Goal: Information Seeking & Learning: Learn about a topic

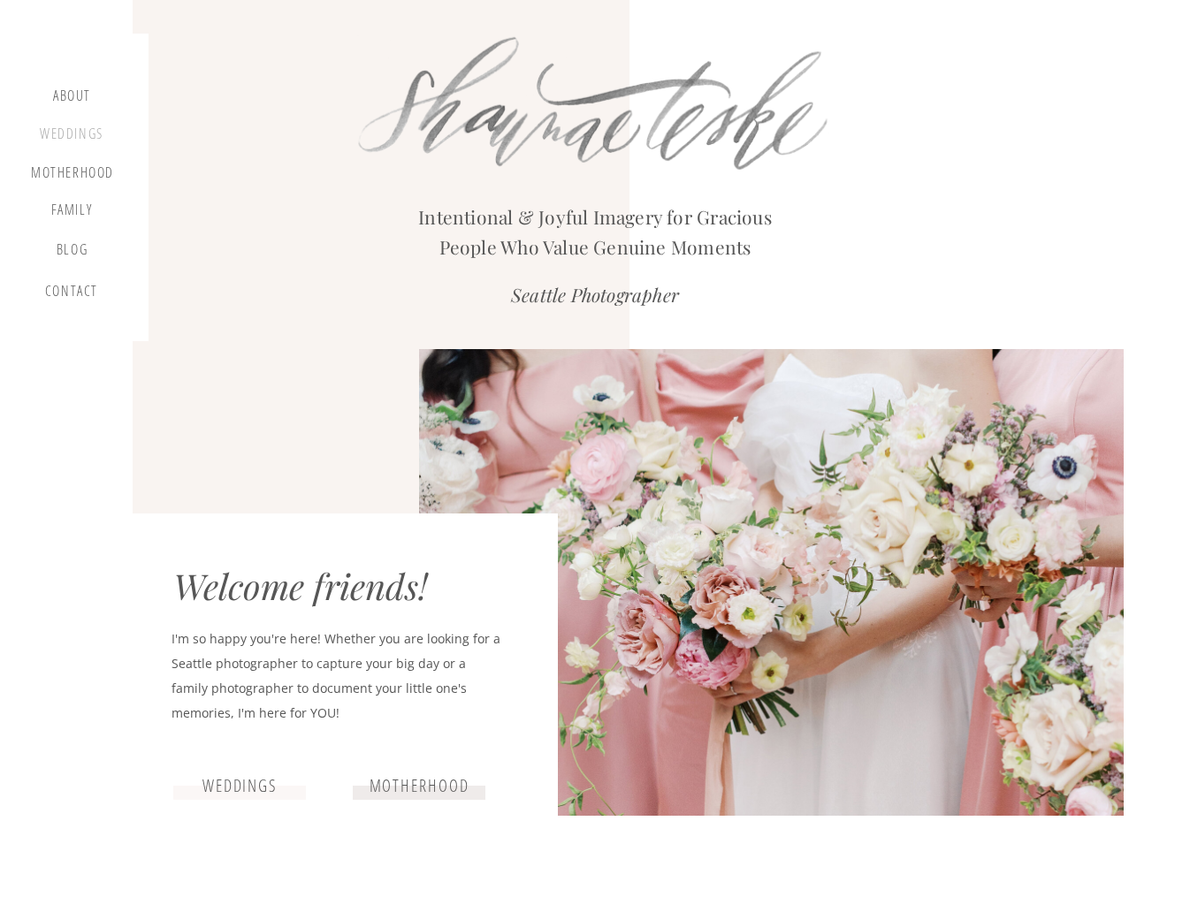
click at [76, 139] on div "Weddings" at bounding box center [71, 137] width 67 height 22
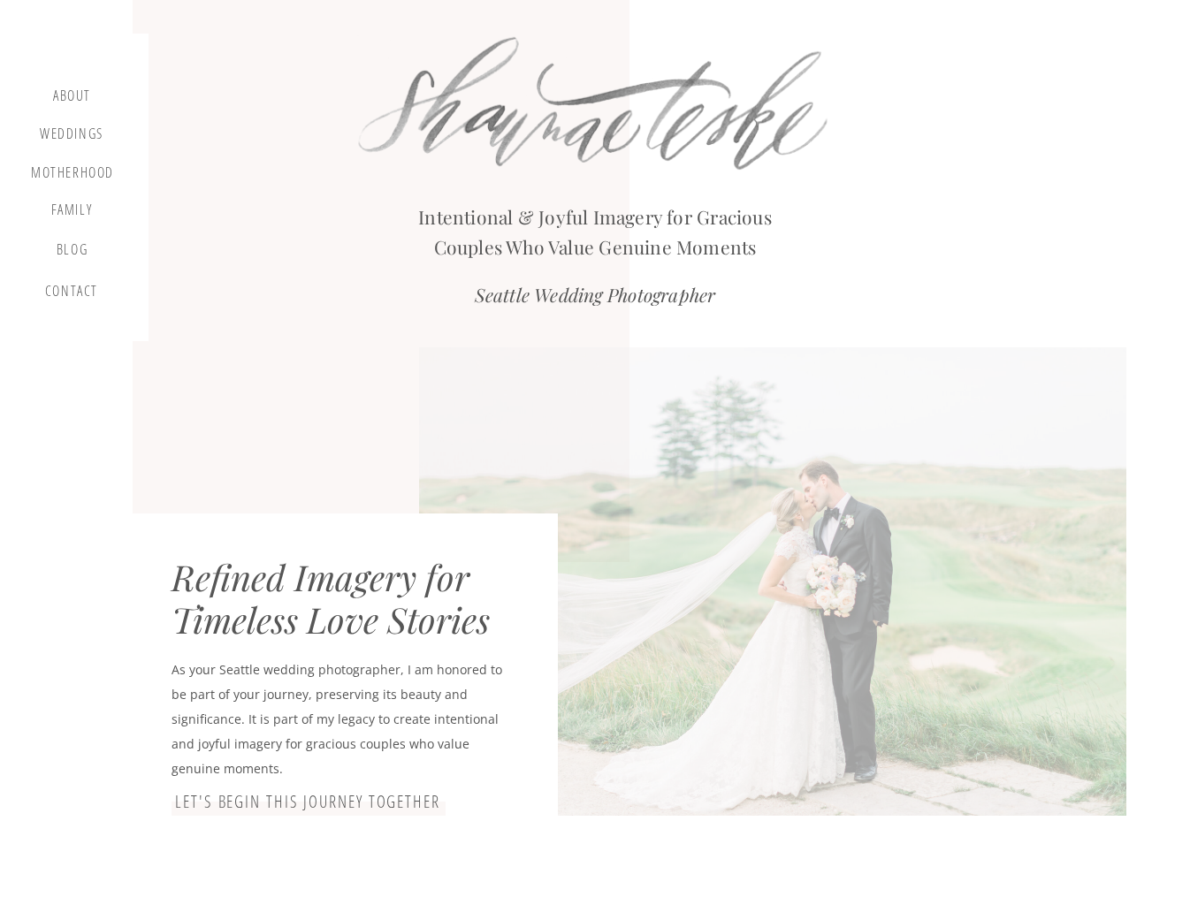
click at [72, 252] on div "blog" at bounding box center [72, 253] width 52 height 25
